Goal: Check status: Check status

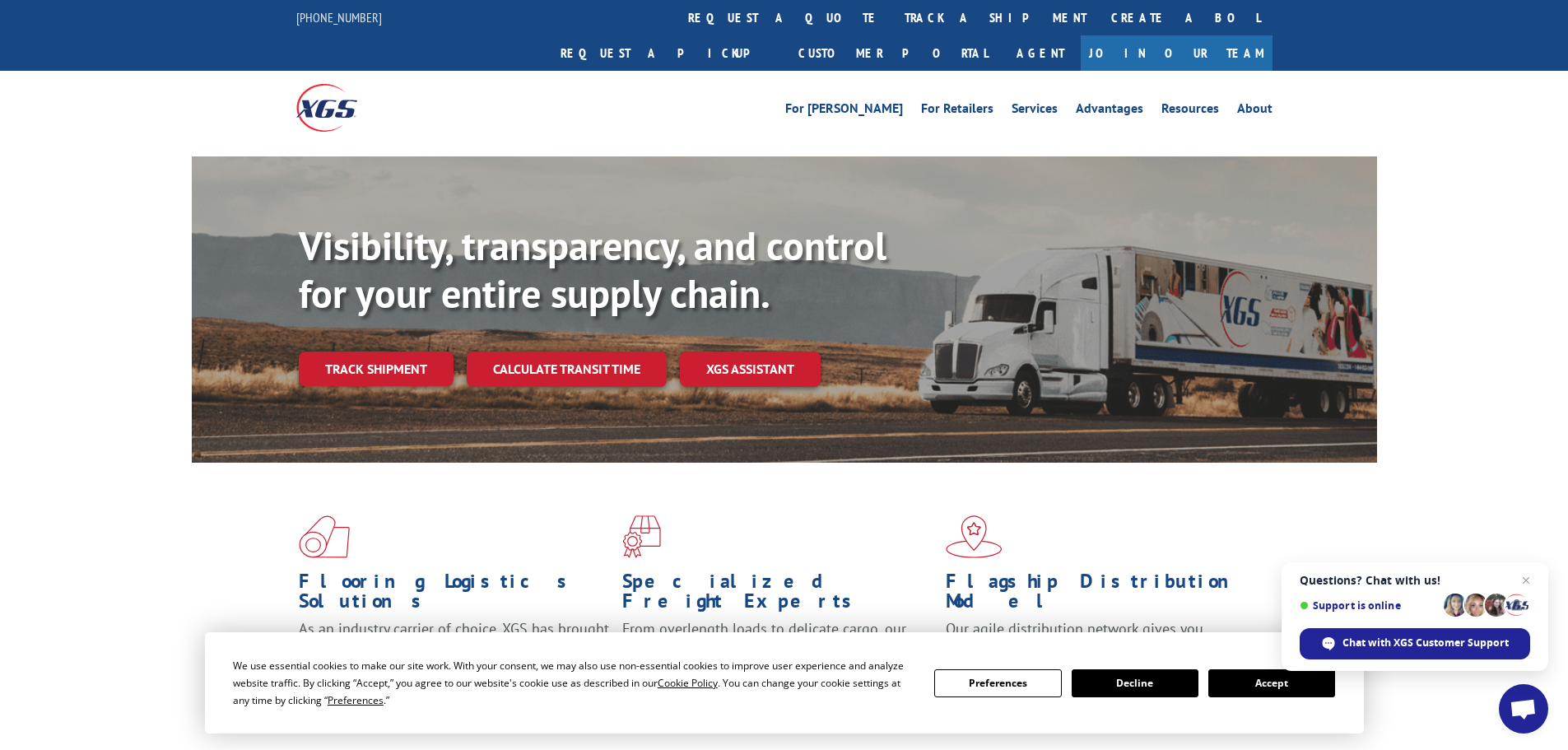
click at [1241, 674] on button "Accept" at bounding box center [1271, 684] width 127 height 28
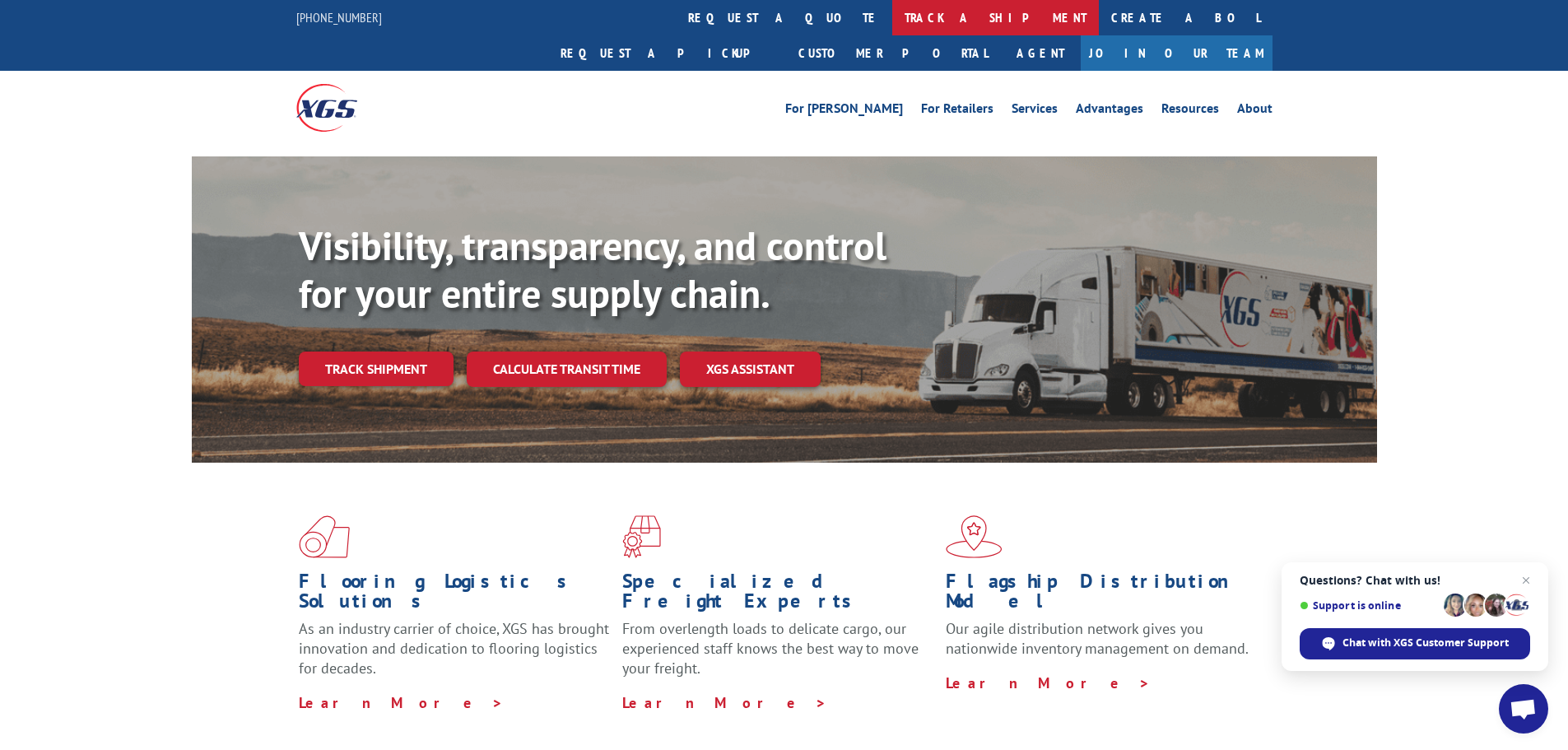
click at [892, 8] on link "track a shipment" at bounding box center [995, 17] width 207 height 36
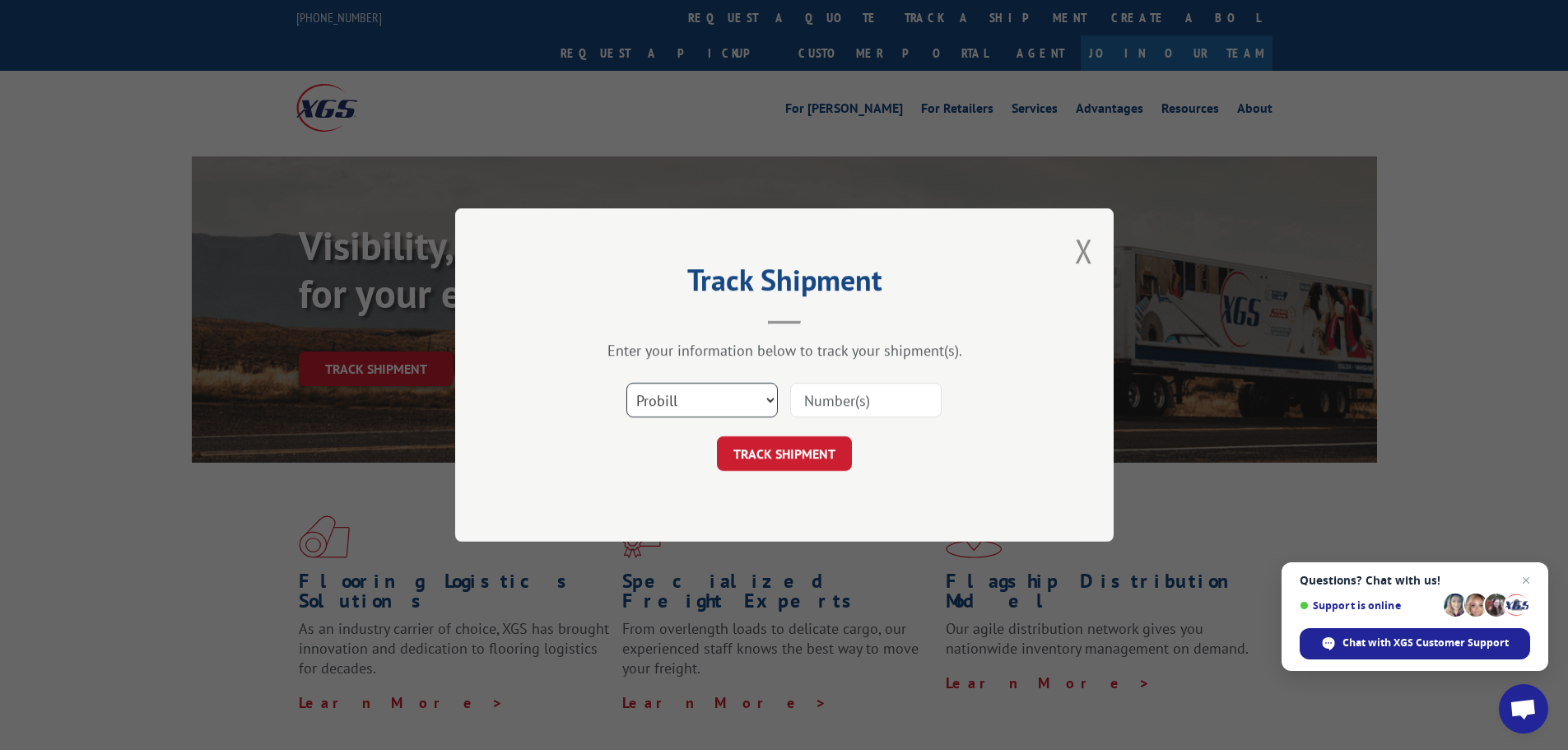
click at [687, 380] on div "Select category... Probill BOL PO" at bounding box center [784, 400] width 494 height 54
select select "bol"
click at [627, 383] on select "Select category... Probill BOL PO" at bounding box center [702, 400] width 151 height 35
paste input "7043324"
type input "7043324"
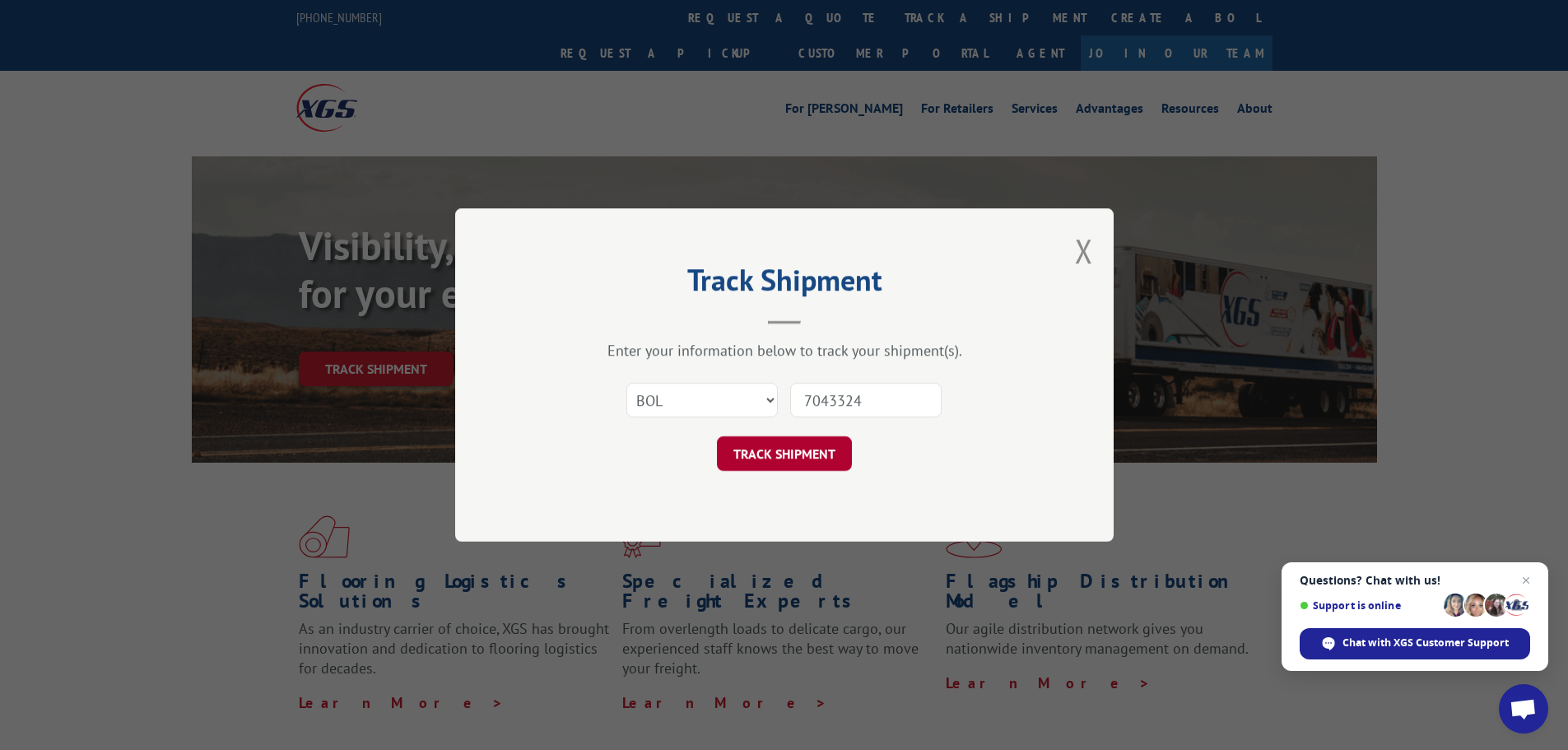
click at [801, 456] on button "TRACK SHIPMENT" at bounding box center [784, 453] width 135 height 35
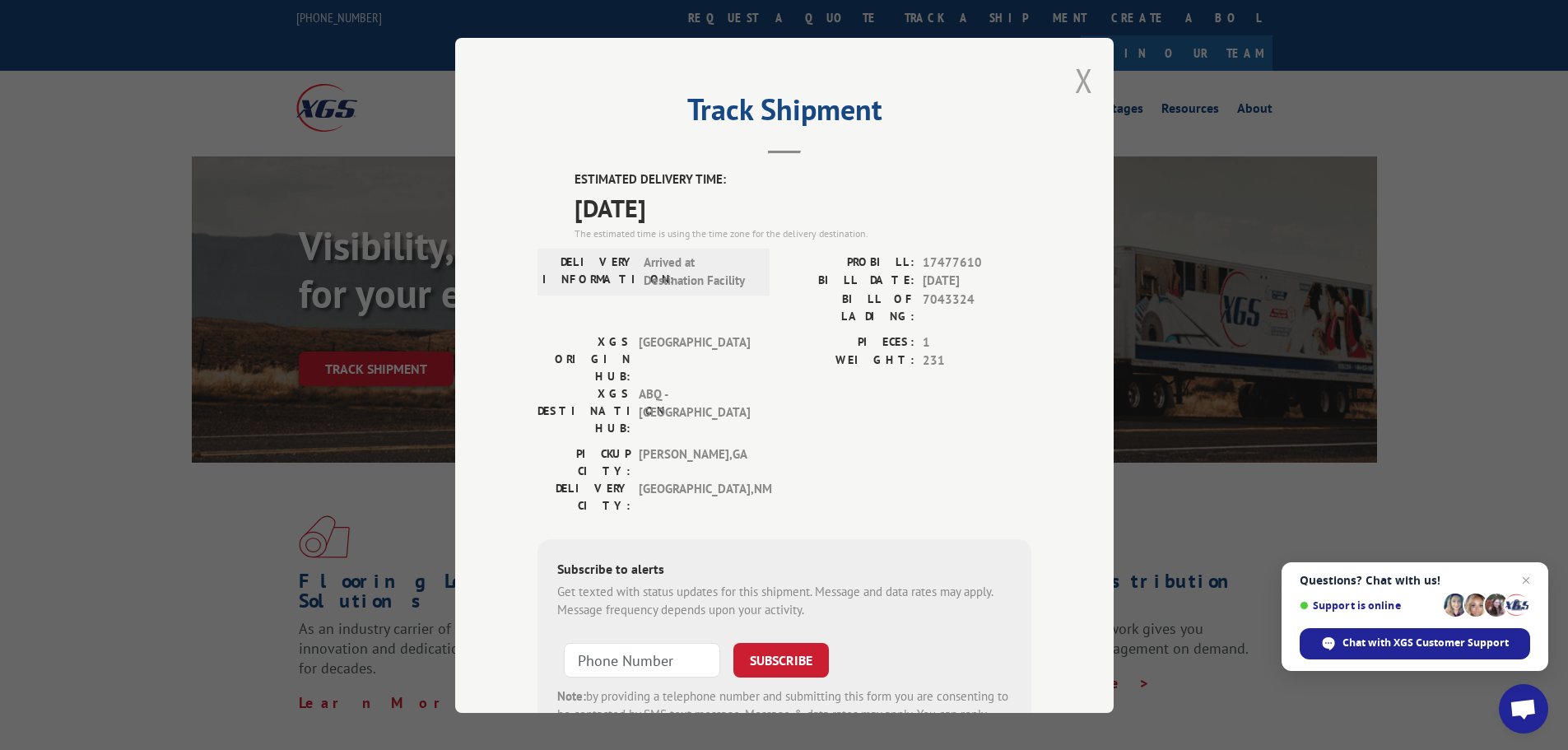
click at [1075, 81] on button "Close modal" at bounding box center [1084, 80] width 18 height 44
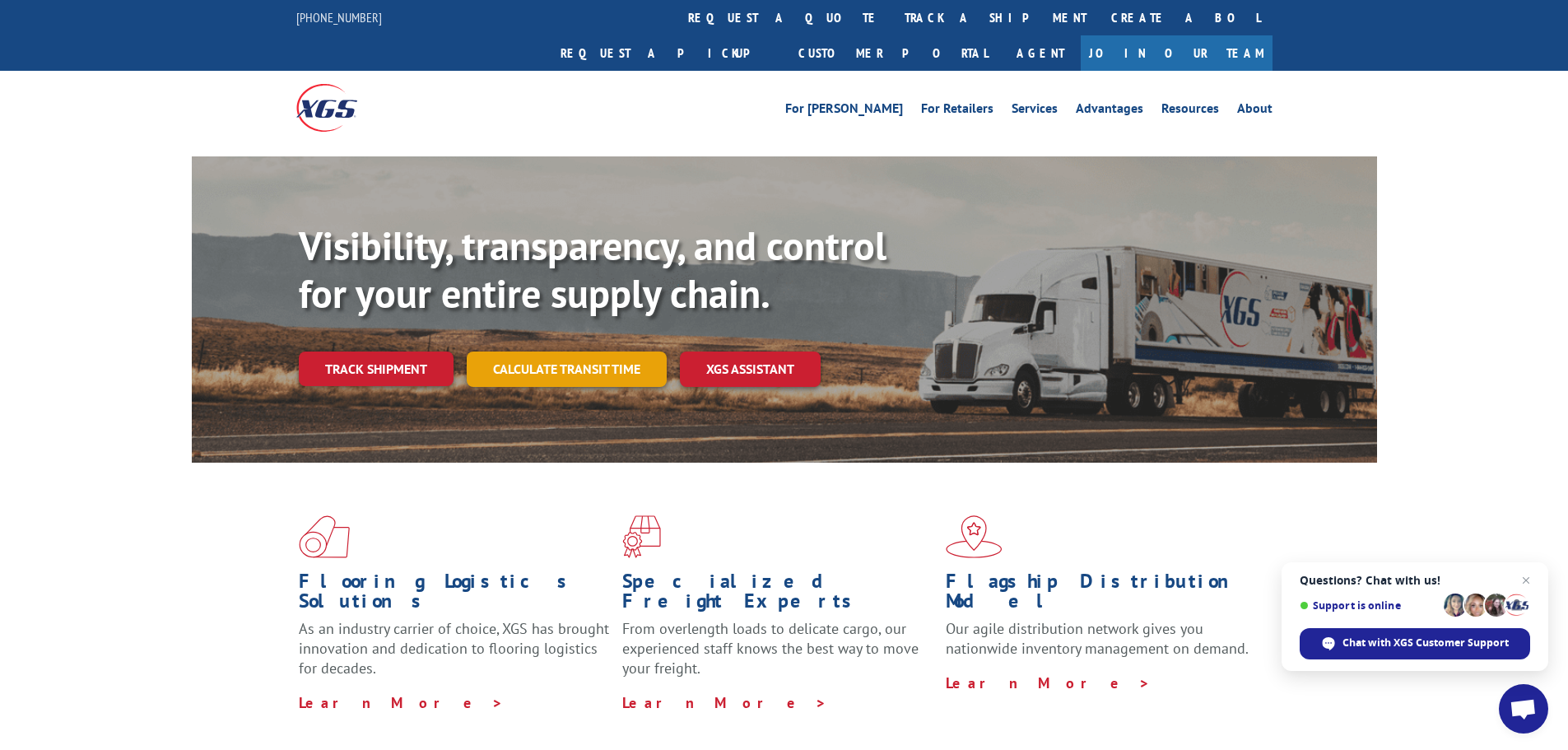
click at [603, 351] on link "Calculate transit time" at bounding box center [567, 369] width 200 height 36
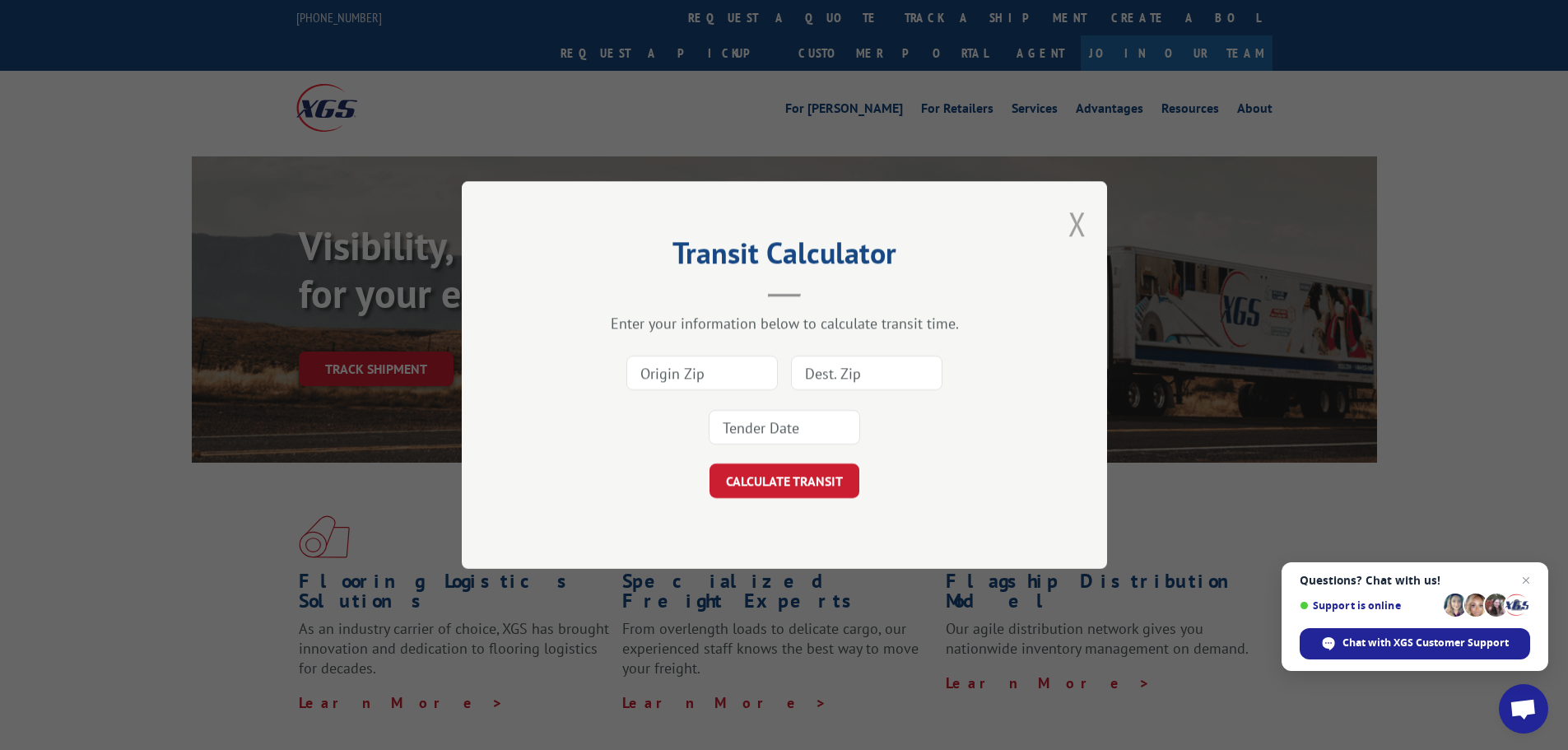
click at [1069, 228] on button "Close modal" at bounding box center [1078, 223] width 18 height 44
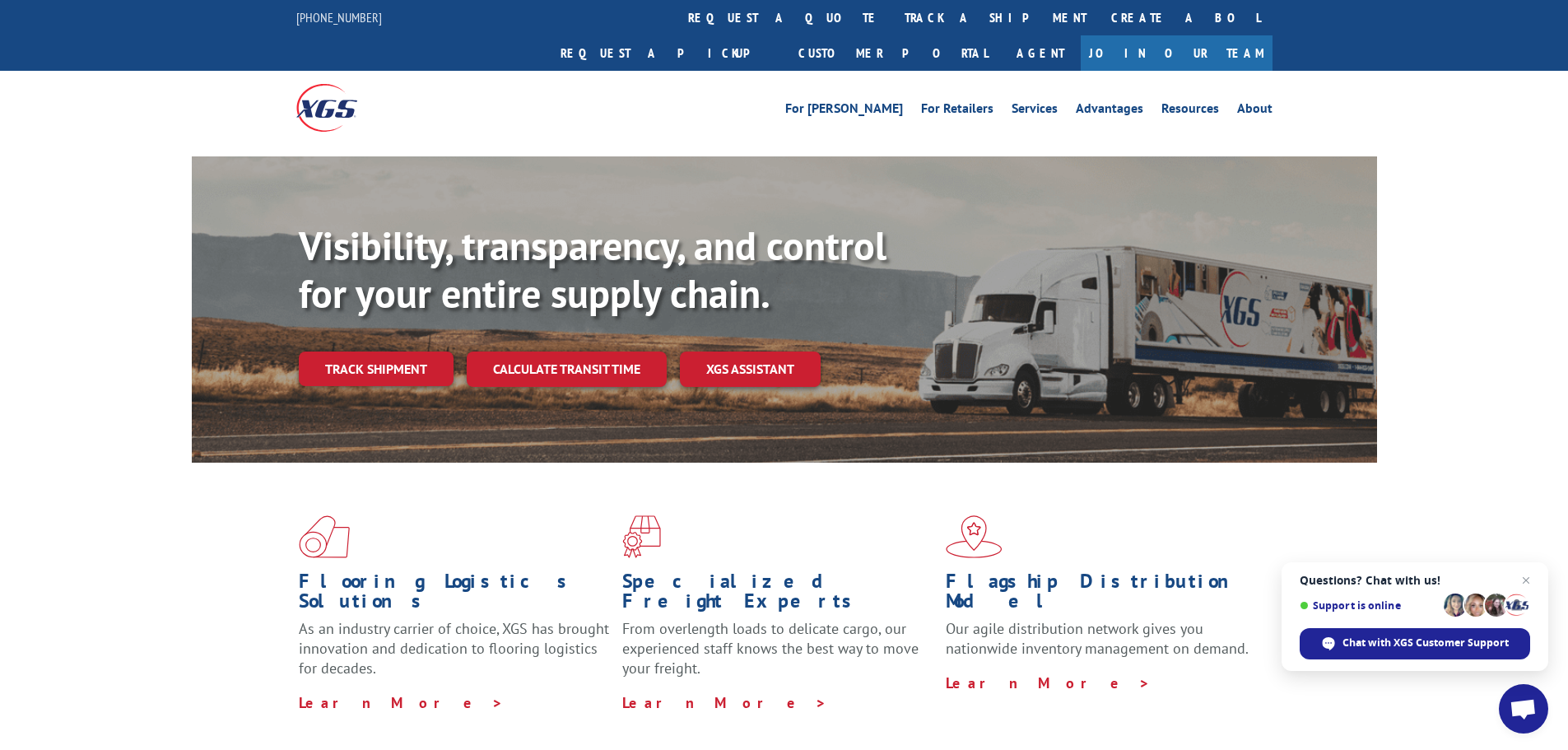
click at [892, 23] on link "track a shipment" at bounding box center [995, 17] width 207 height 36
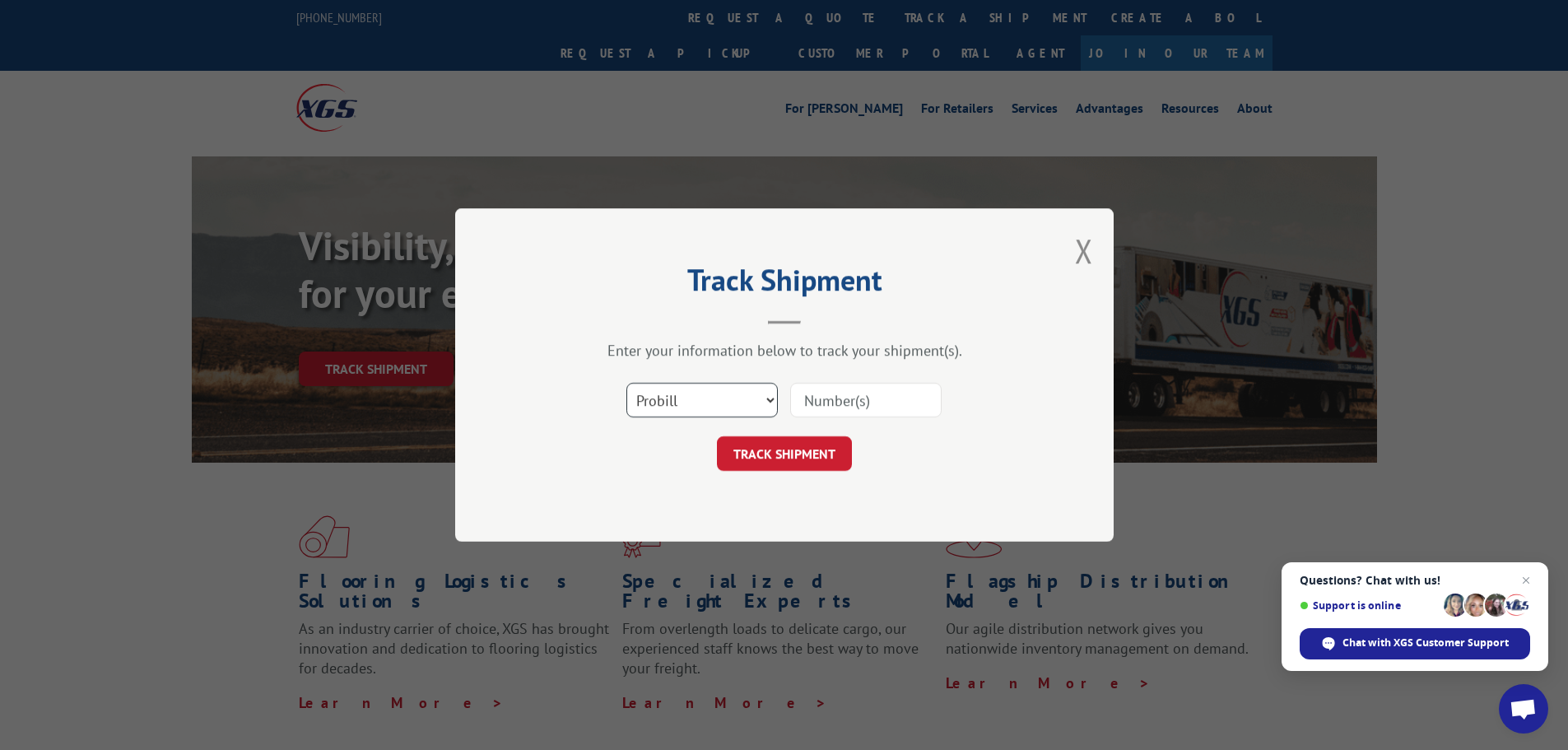
click at [711, 409] on select "Select category... Probill BOL PO" at bounding box center [702, 400] width 151 height 35
select select "bol"
click at [627, 383] on select "Select category... Probill BOL PO" at bounding box center [702, 400] width 151 height 35
click at [842, 405] on input at bounding box center [866, 400] width 151 height 35
paste input "5509689"
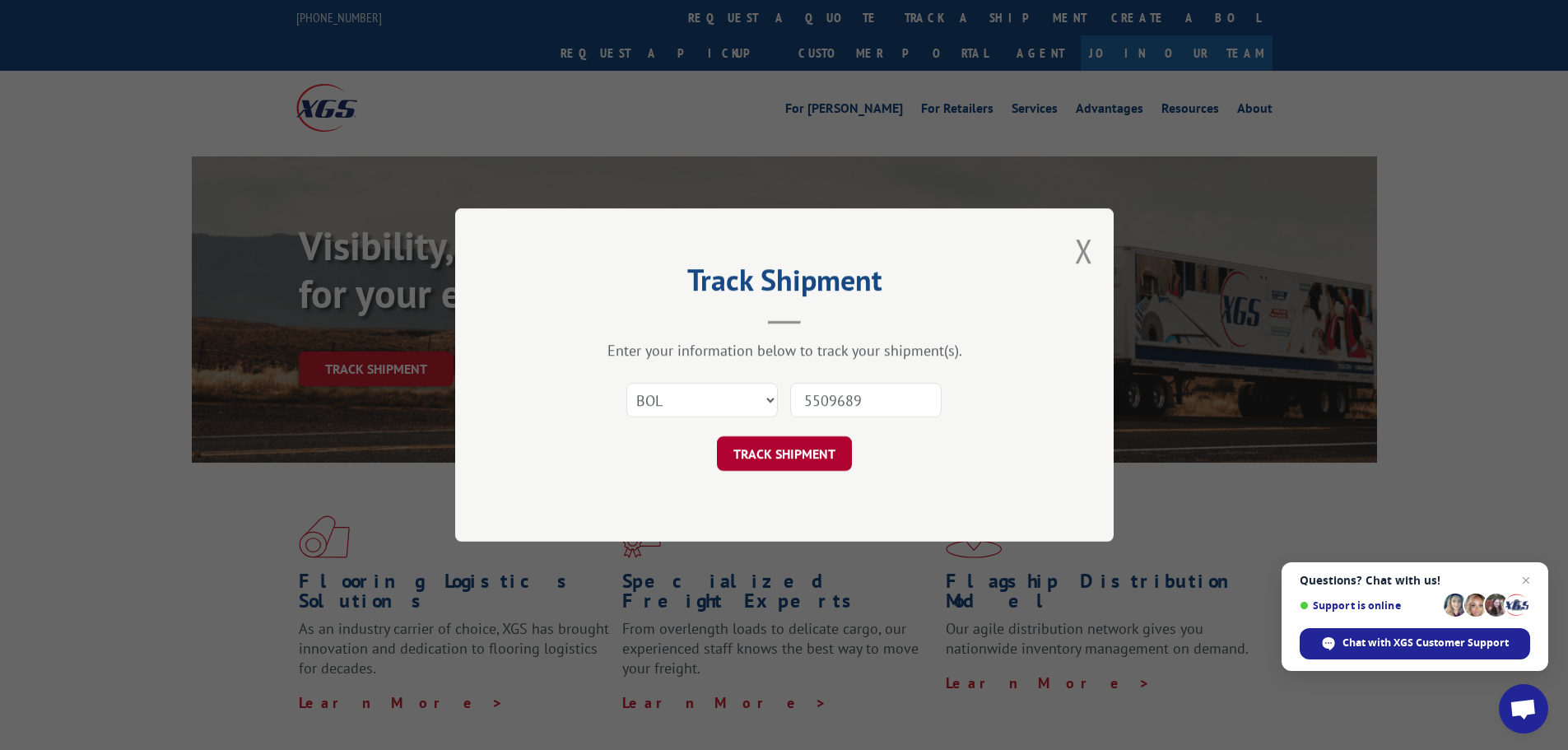
type input "5509689"
click at [801, 458] on button "TRACK SHIPMENT" at bounding box center [784, 453] width 135 height 35
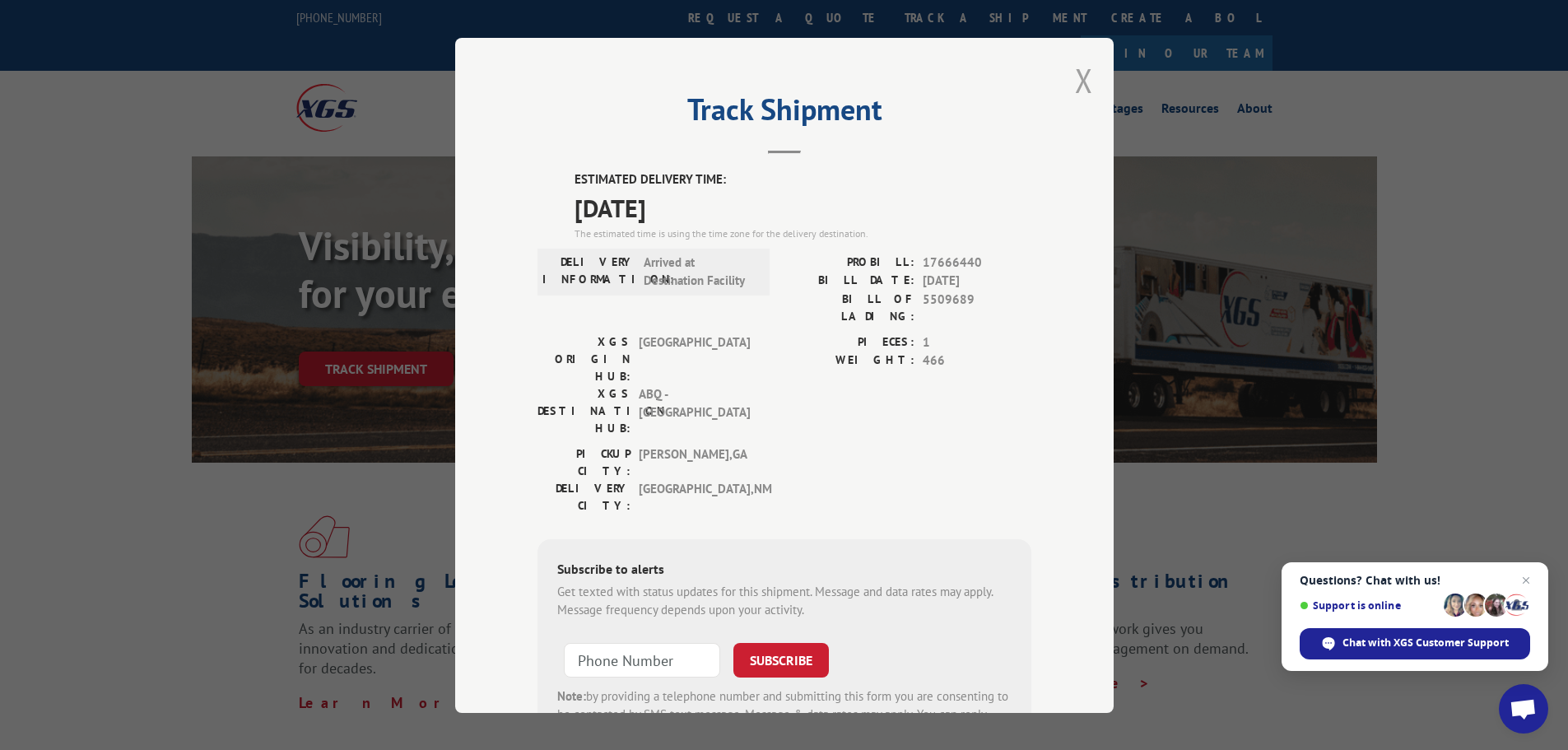
click at [1084, 95] on button "Close modal" at bounding box center [1084, 80] width 18 height 44
